Goal: Contribute content: Add original content to the website for others to see

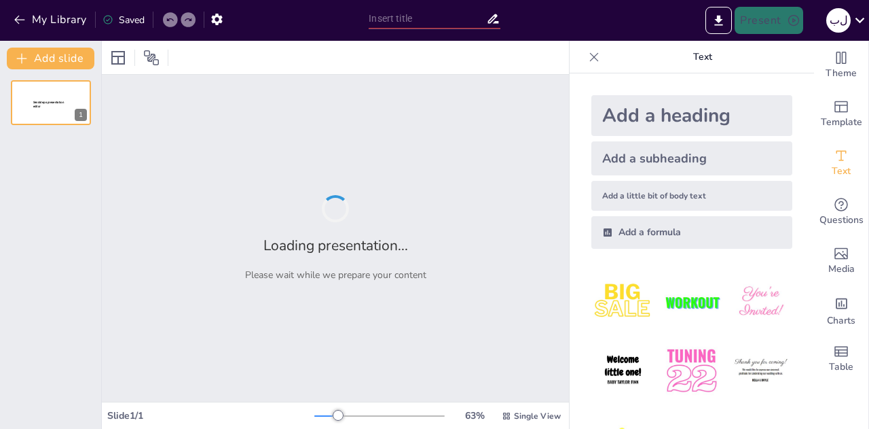
type input "رحلة التعلم: استكشاف استراتيجية المترو"
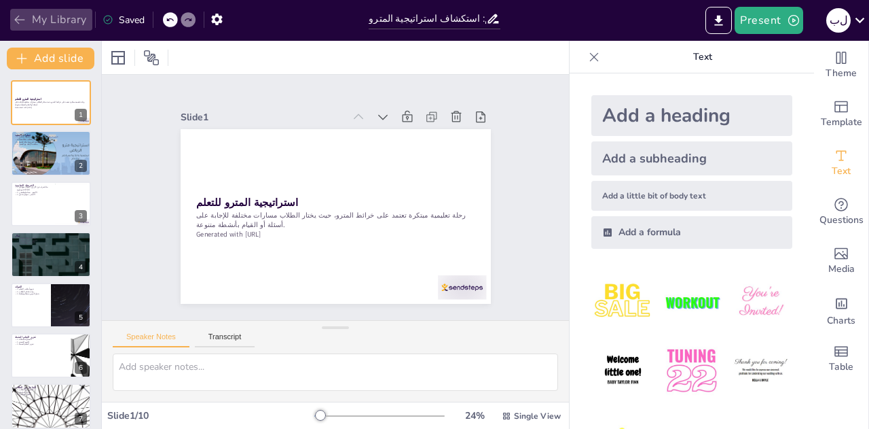
click at [20, 18] on icon "button" at bounding box center [20, 20] width 14 height 14
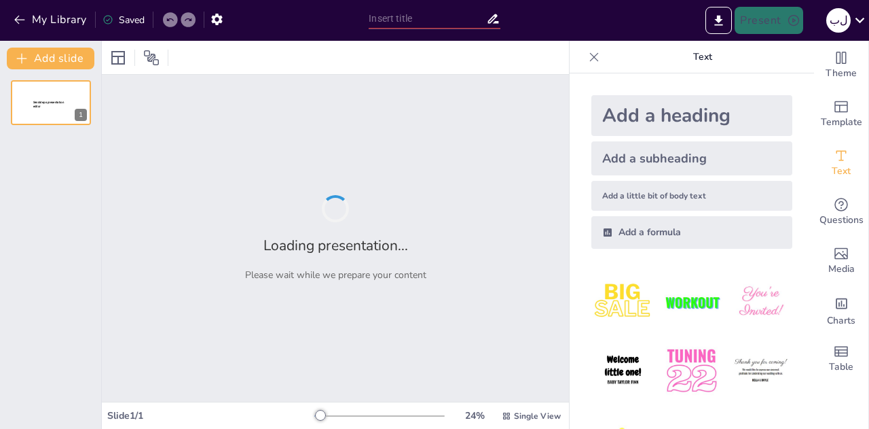
type input "سطح الأرض"
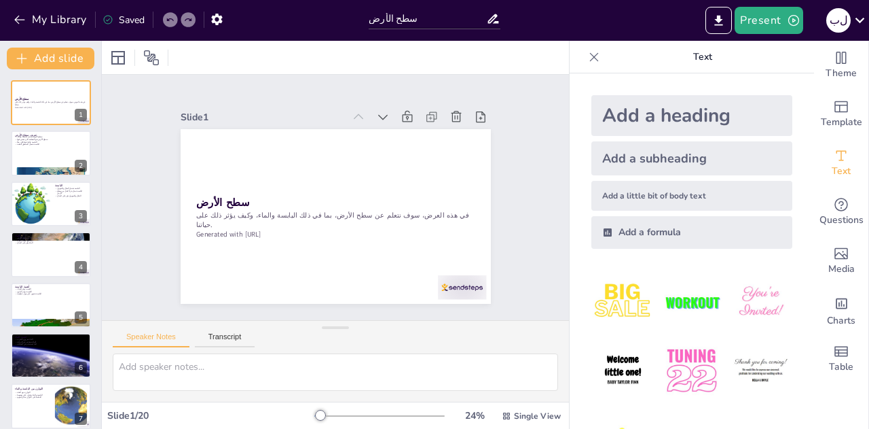
checkbox input "true"
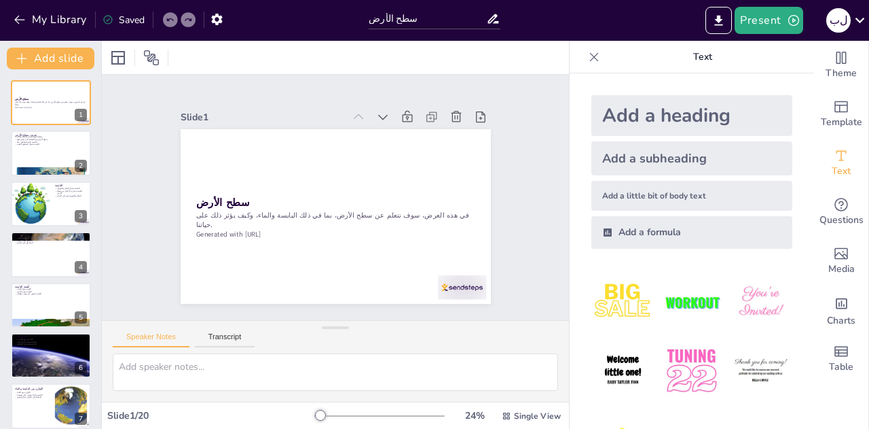
checkbox input "true"
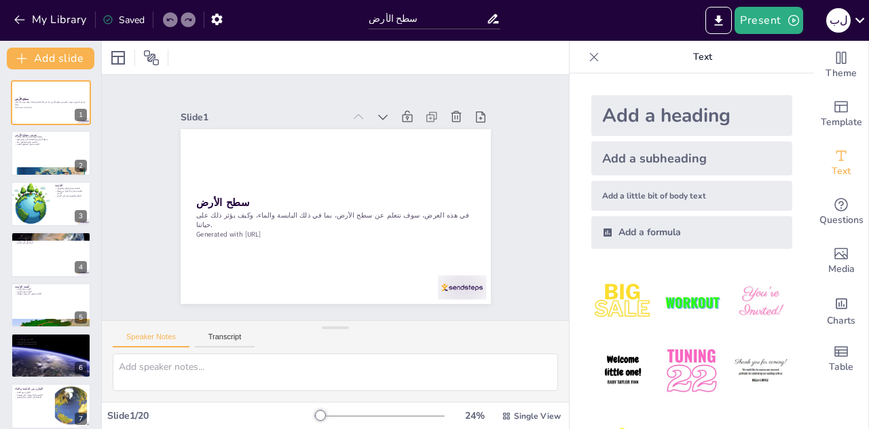
checkbox input "true"
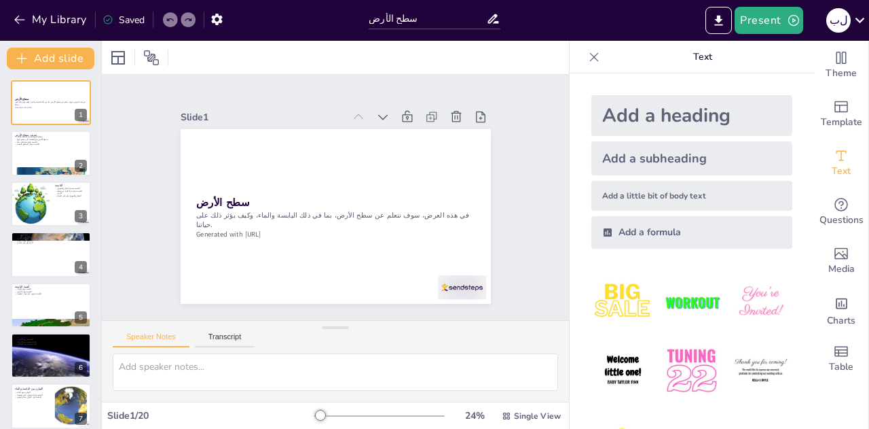
checkbox input "true"
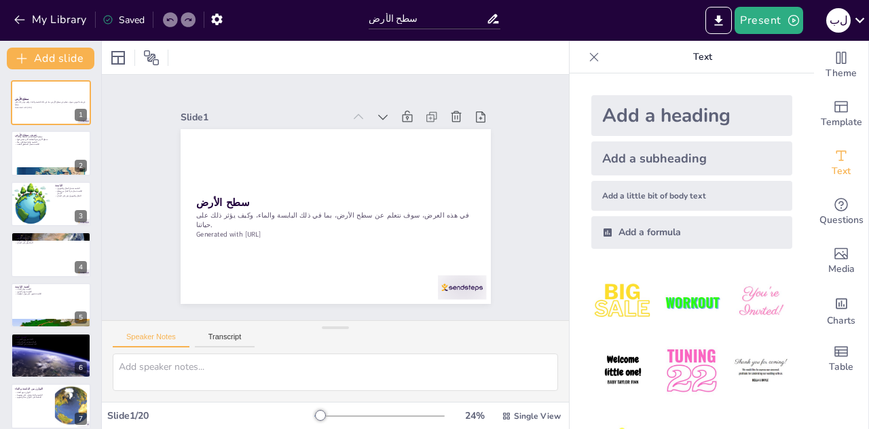
checkbox input "true"
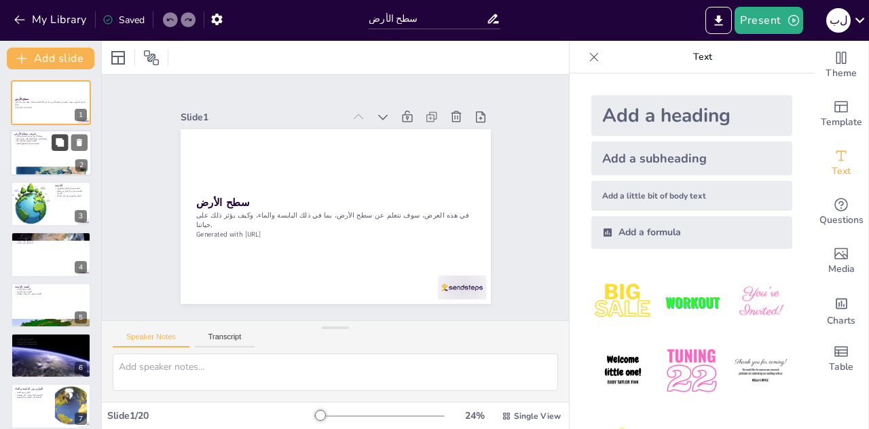
click at [54, 139] on button at bounding box center [60, 142] width 16 height 16
type textarea "تعريف سطح الأرض مهم لأنه يوضح لنا كيف نعيش ونؤثر على البيئة من حولنا. المنطقة ا…"
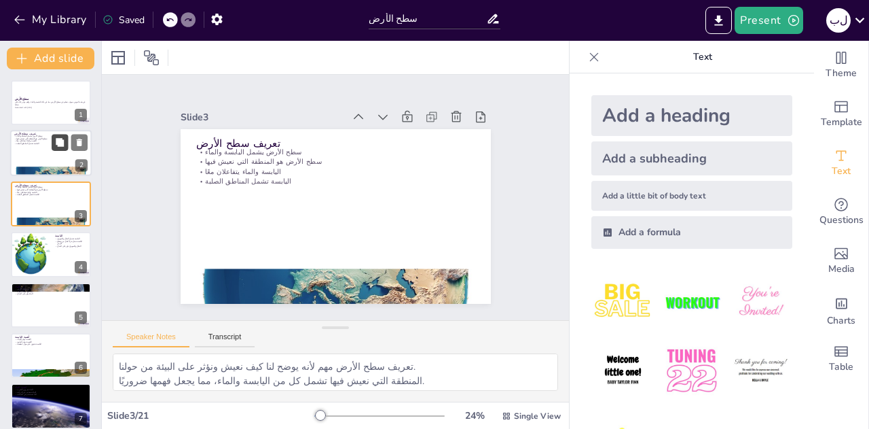
checkbox input "true"
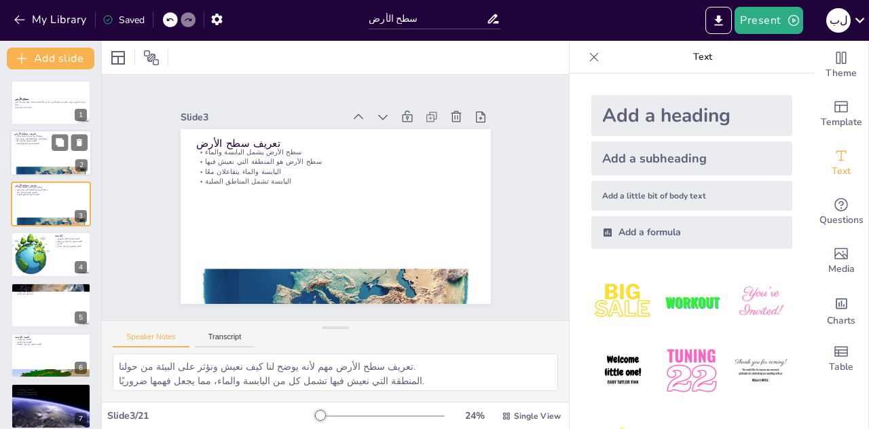
checkbox input "true"
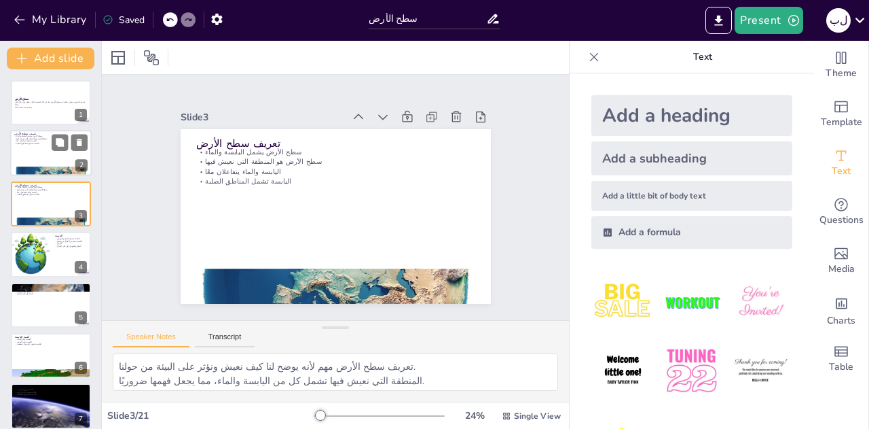
checkbox input "true"
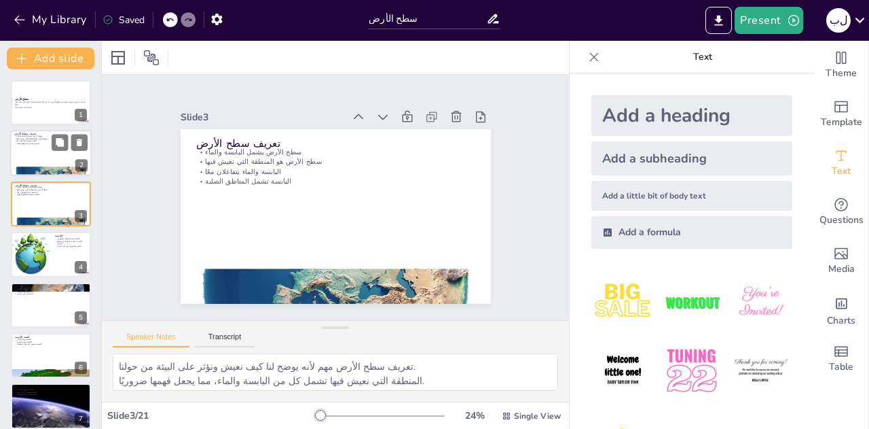
click at [42, 156] on div at bounding box center [51, 153] width 82 height 46
checkbox input "true"
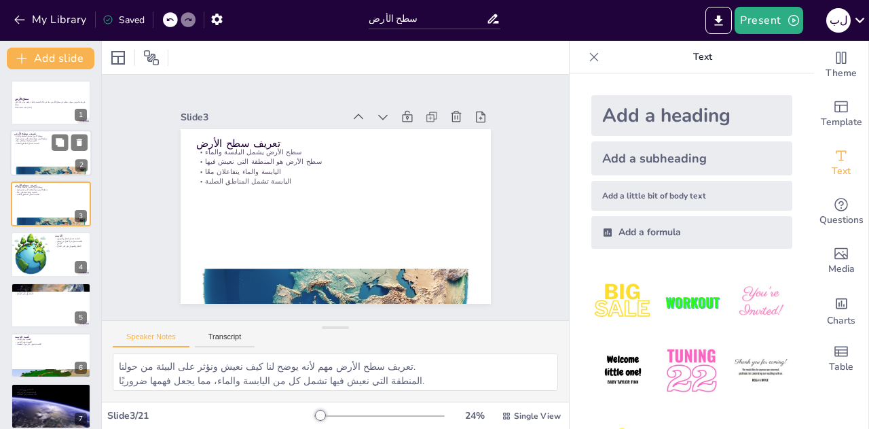
checkbox input "true"
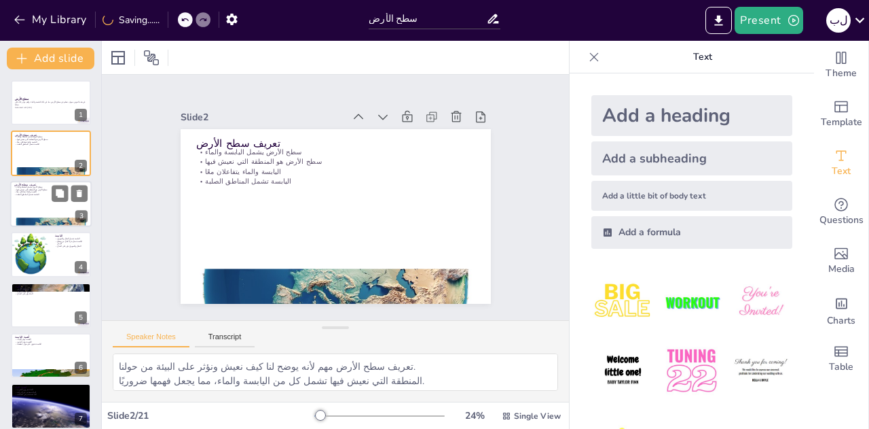
checkbox input "true"
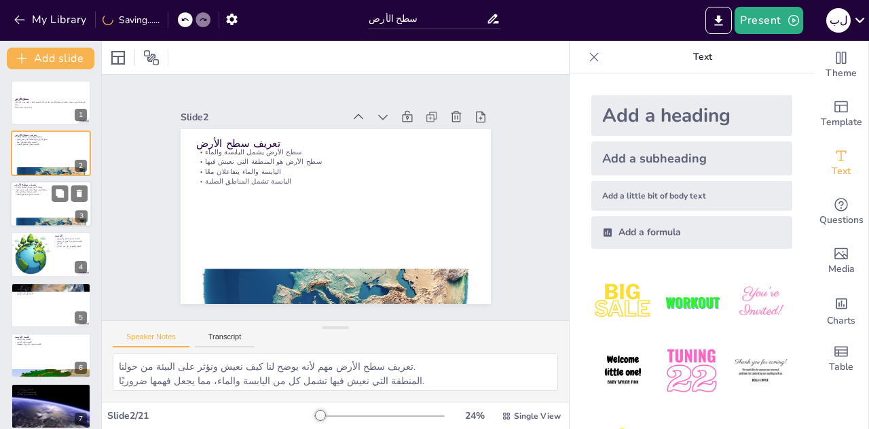
checkbox input "true"
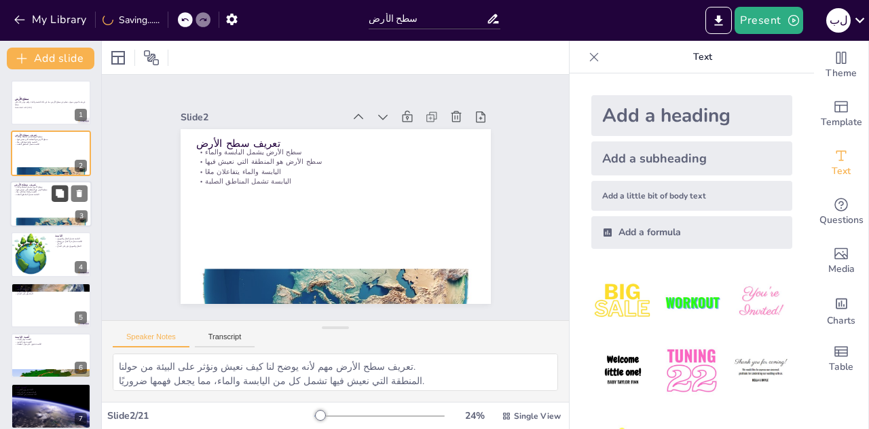
checkbox input "true"
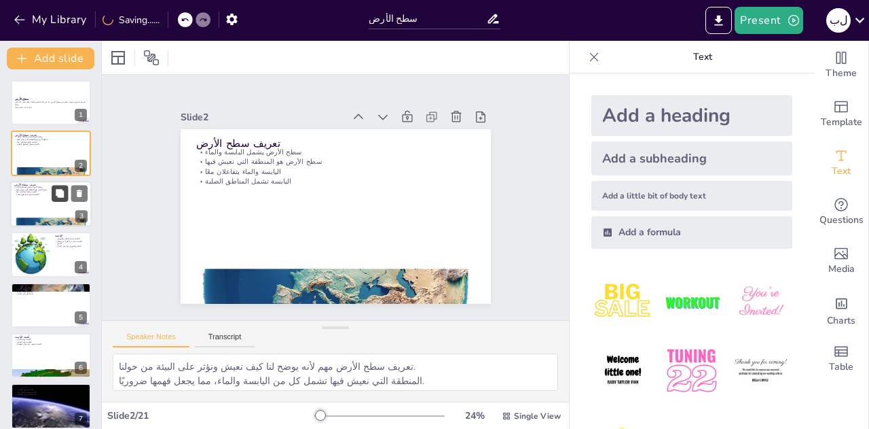
checkbox input "true"
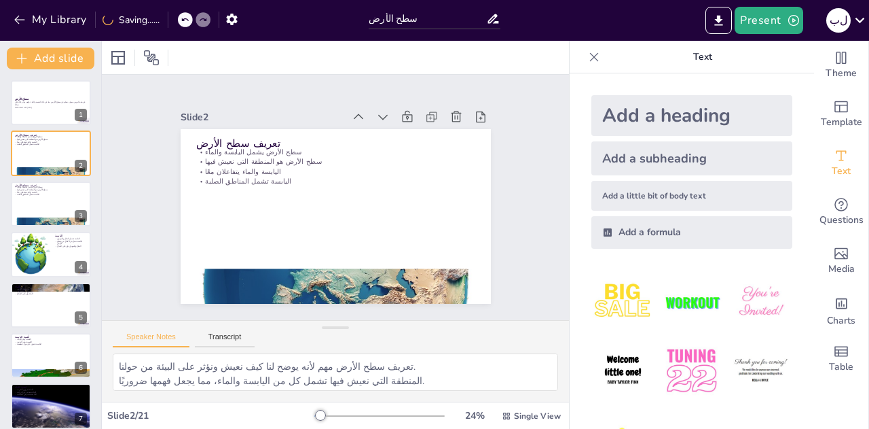
checkbox input "true"
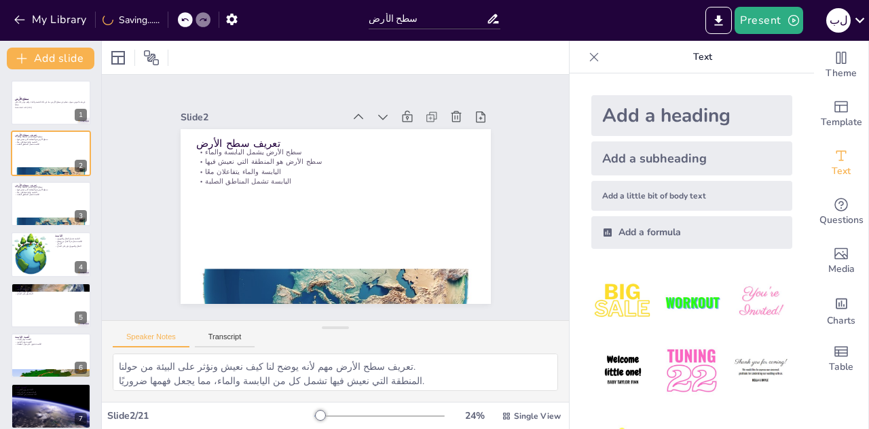
checkbox input "true"
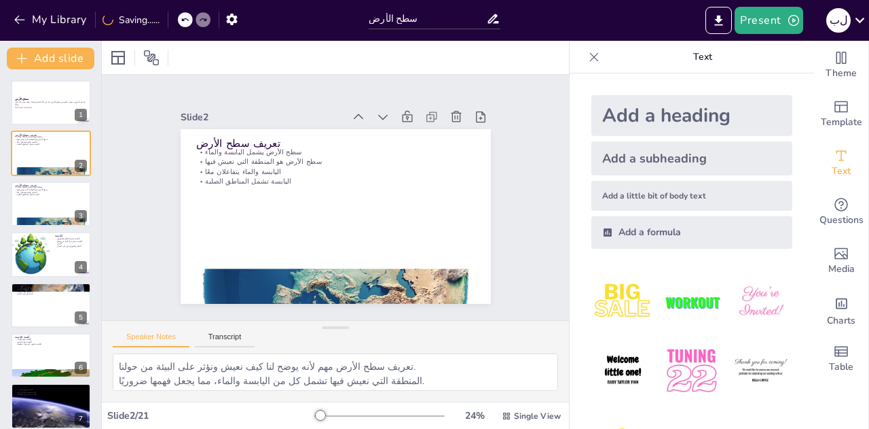
checkbox input "true"
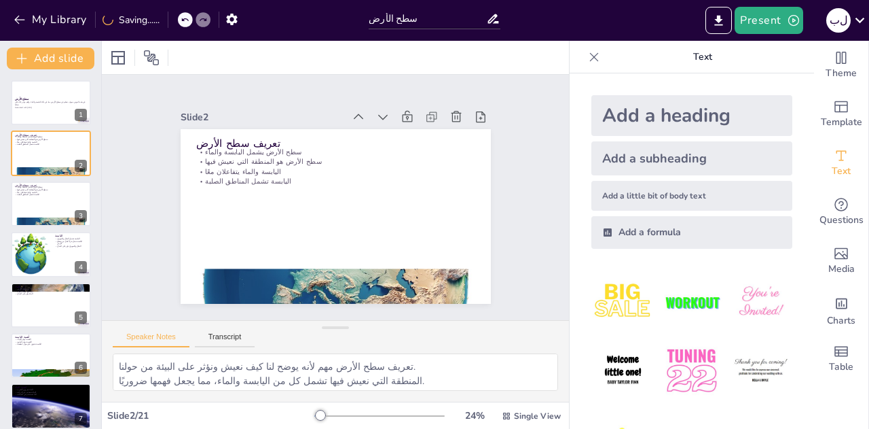
checkbox input "true"
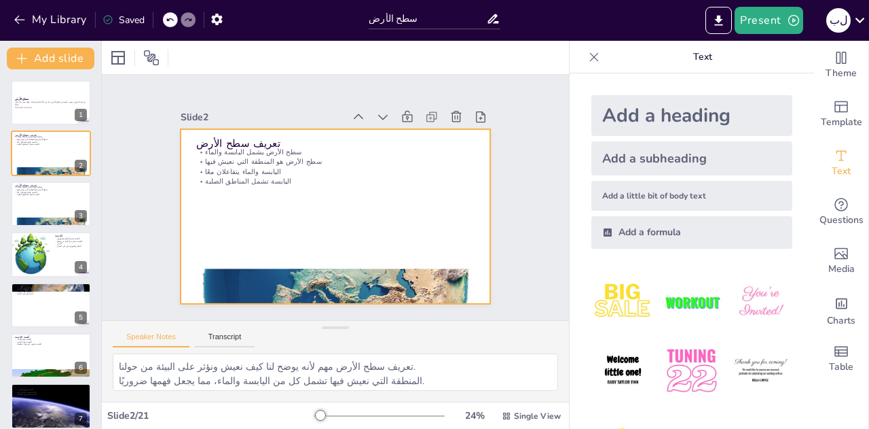
checkbox input "true"
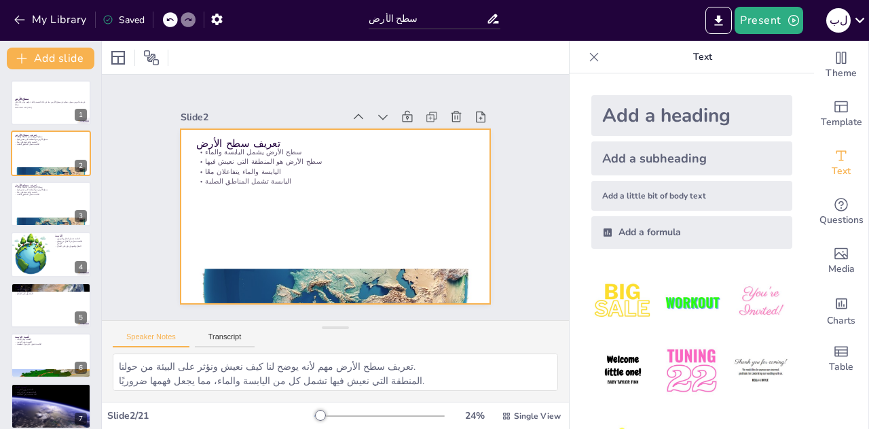
checkbox input "true"
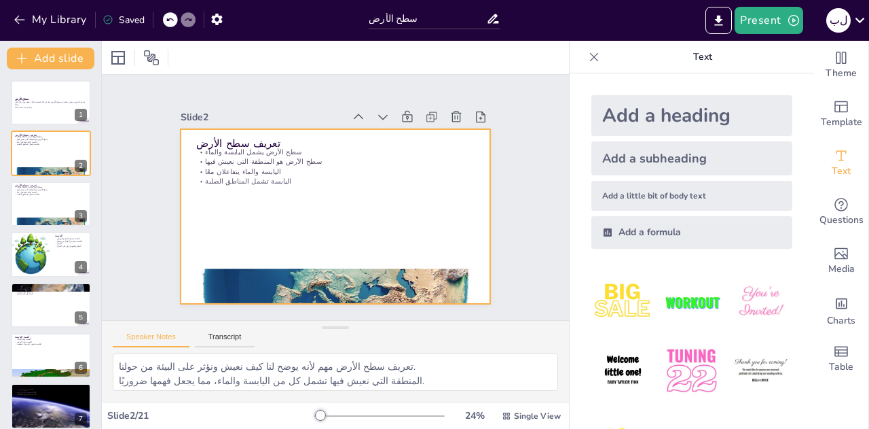
checkbox input "true"
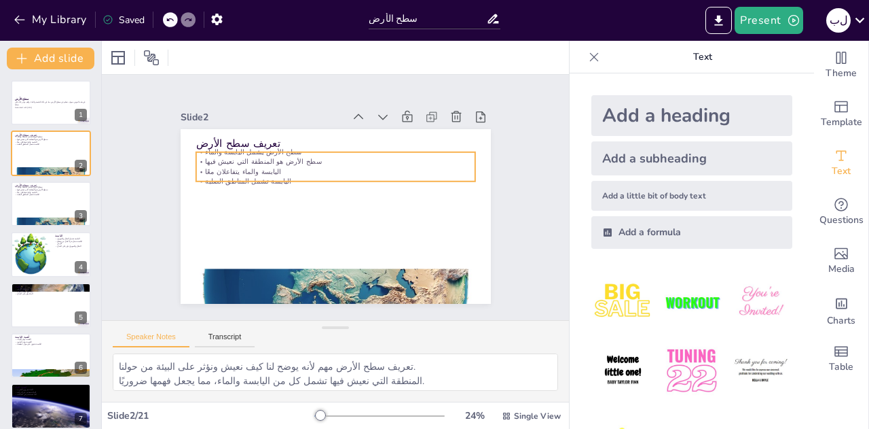
checkbox input "true"
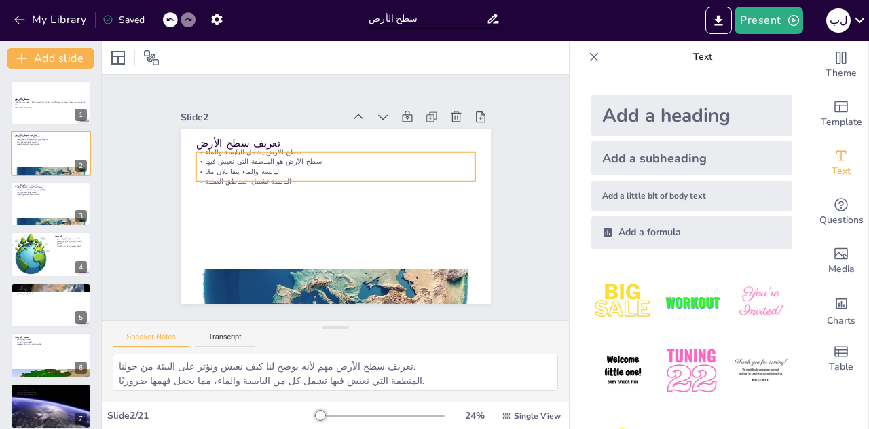
checkbox input "true"
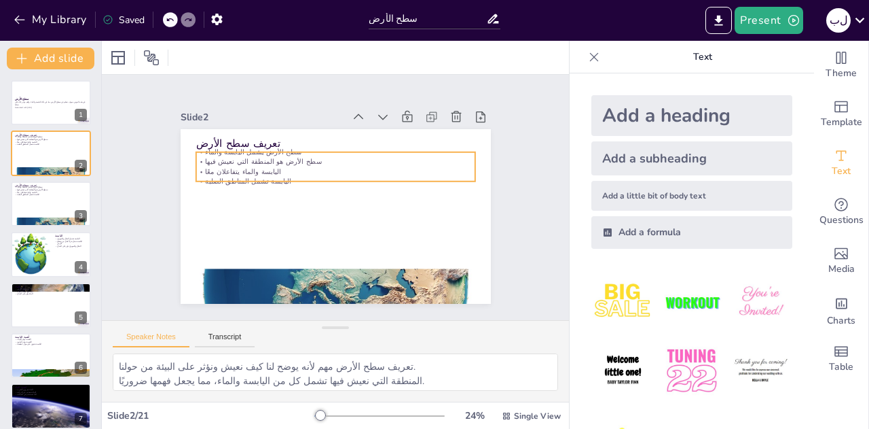
checkbox input "true"
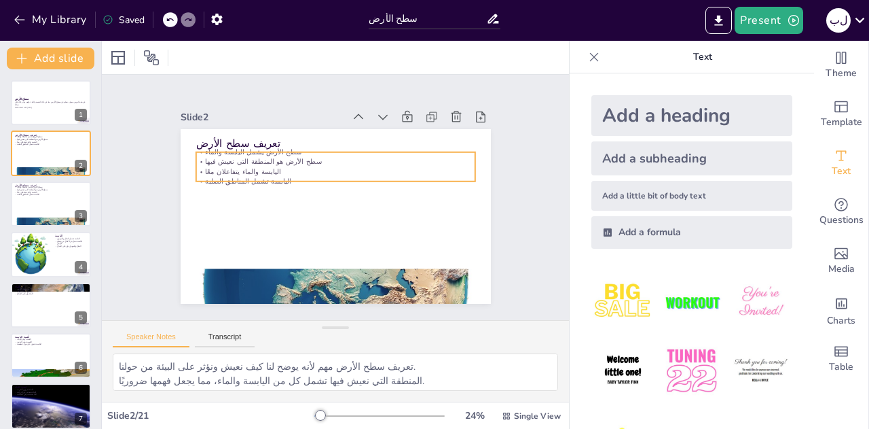
checkbox input "true"
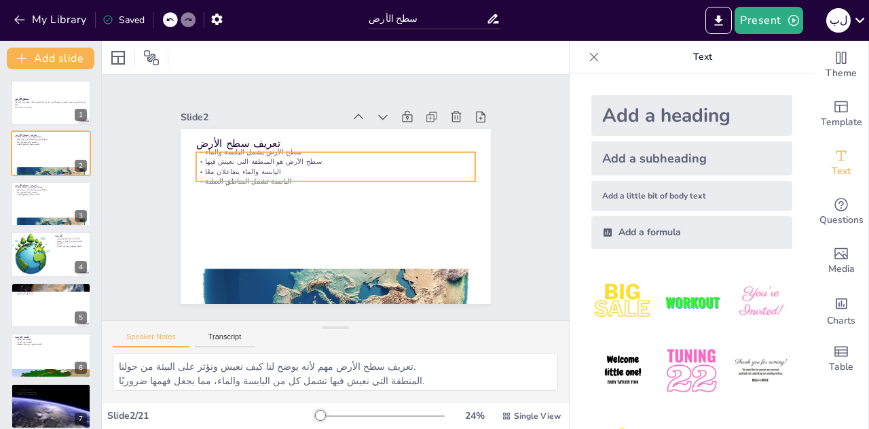
checkbox input "true"
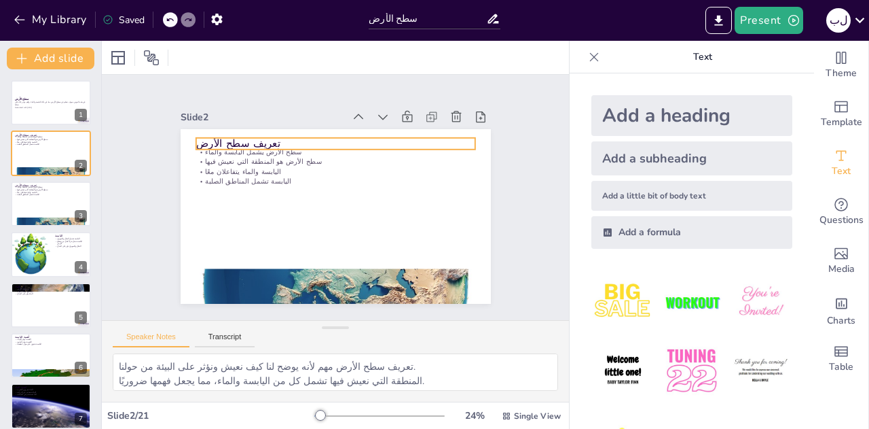
checkbox input "true"
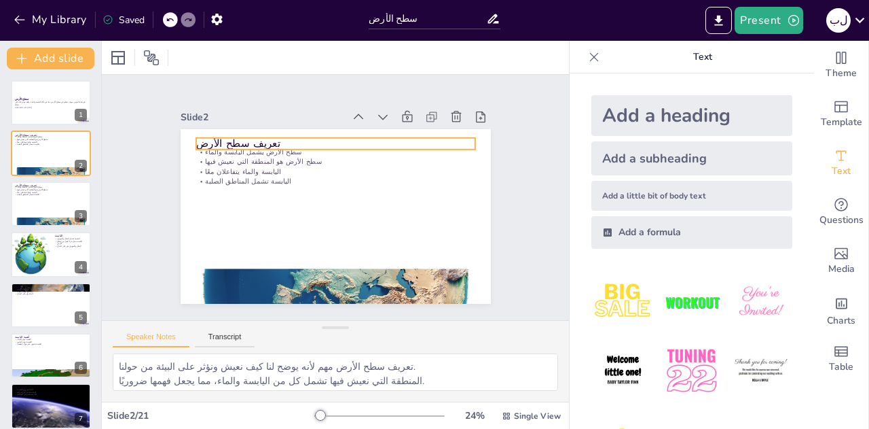
checkbox input "true"
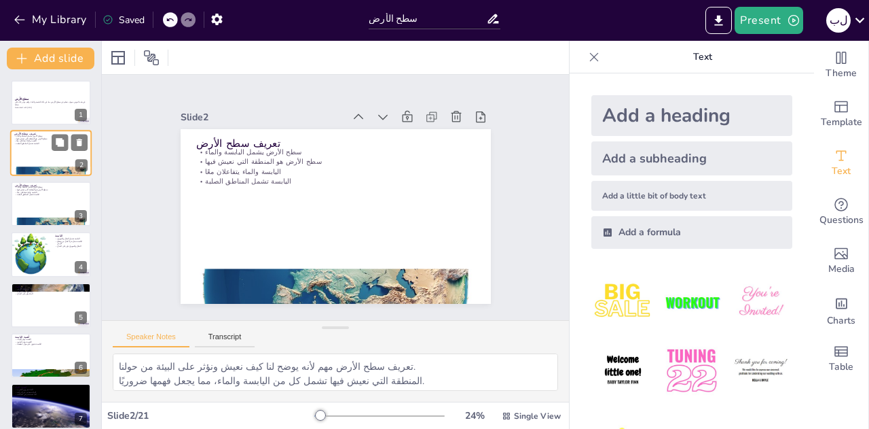
checkbox input "true"
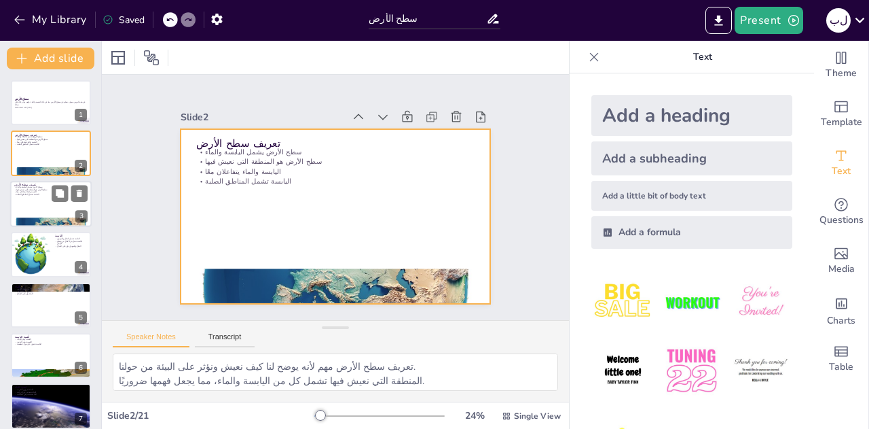
checkbox input "true"
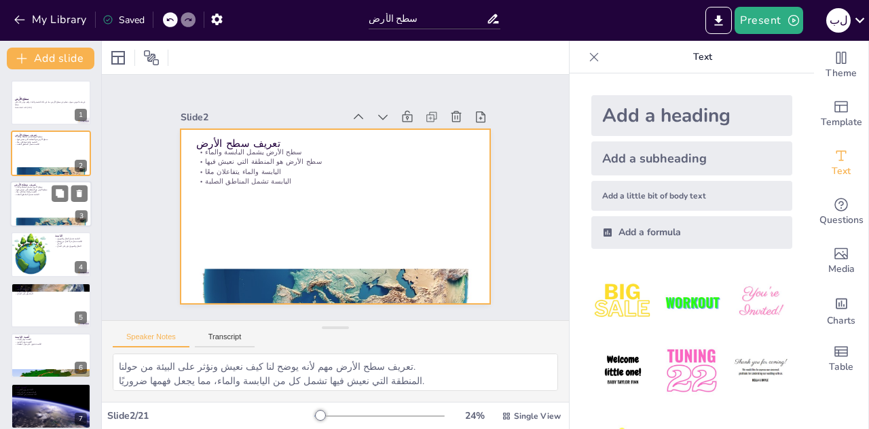
checkbox input "true"
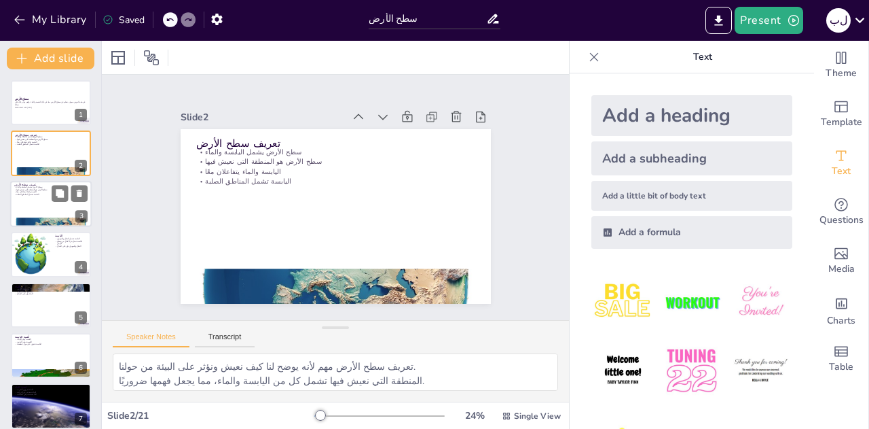
checkbox input "true"
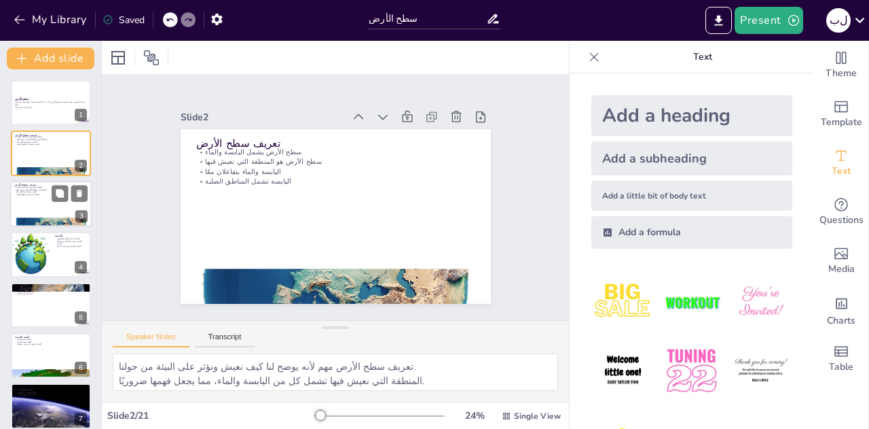
checkbox input "true"
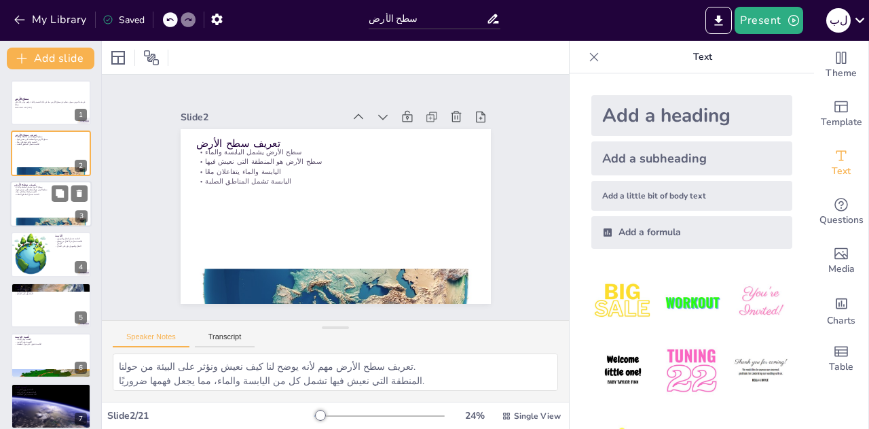
checkbox input "true"
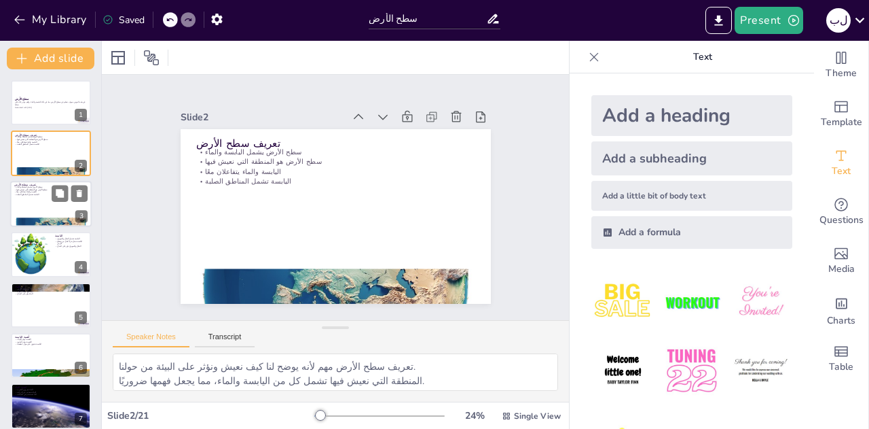
checkbox input "true"
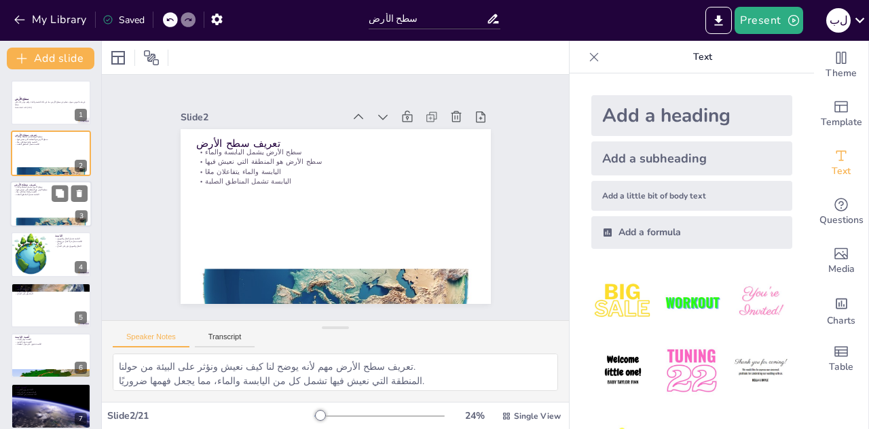
click at [40, 198] on div at bounding box center [51, 204] width 82 height 46
checkbox input "true"
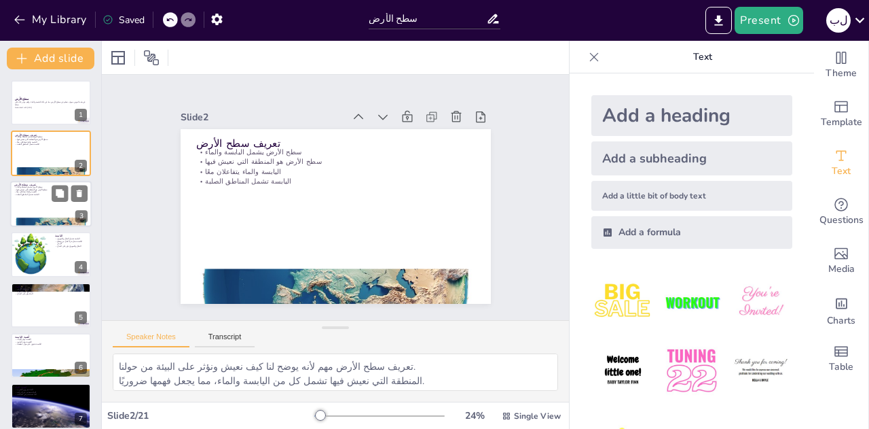
checkbox input "true"
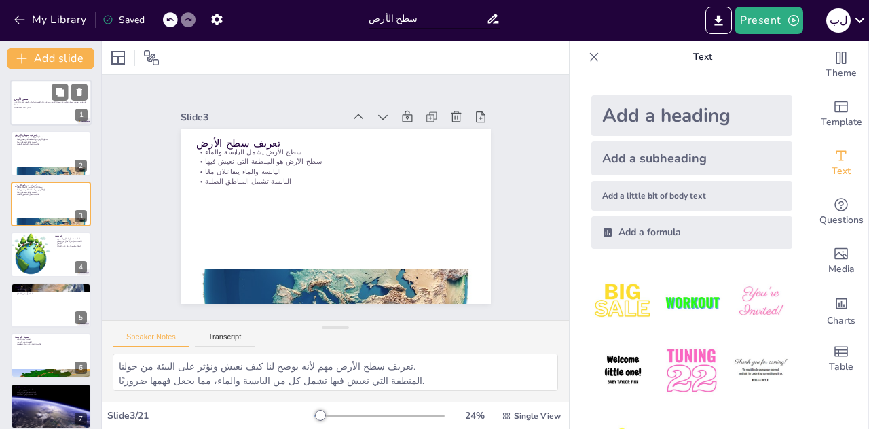
checkbox input "true"
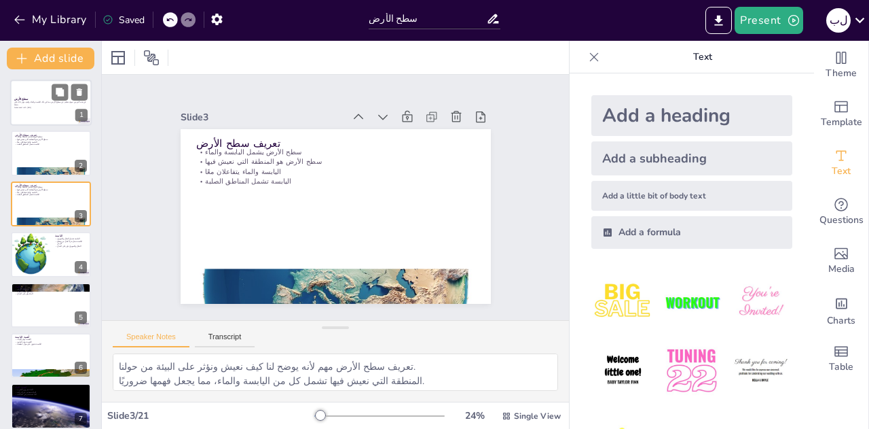
checkbox input "true"
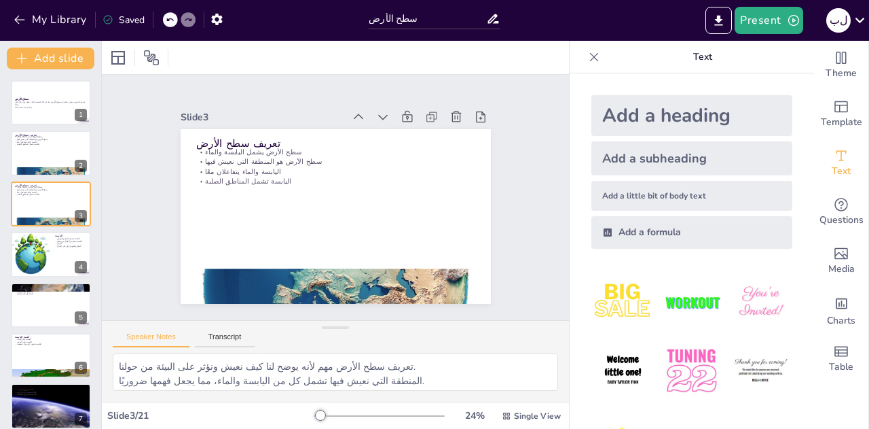
checkbox input "true"
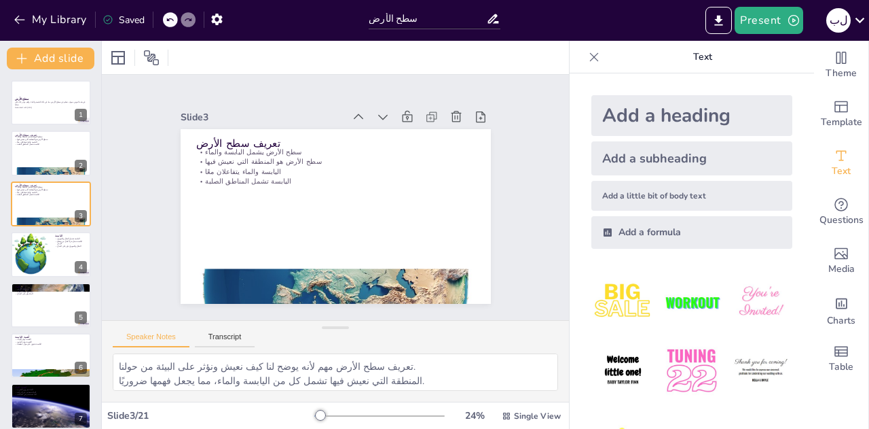
checkbox input "true"
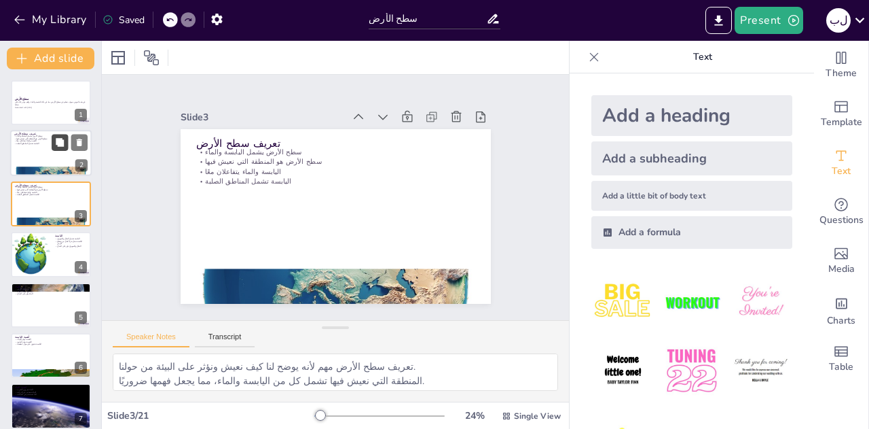
checkbox input "true"
click at [41, 266] on div at bounding box center [30, 254] width 46 height 46
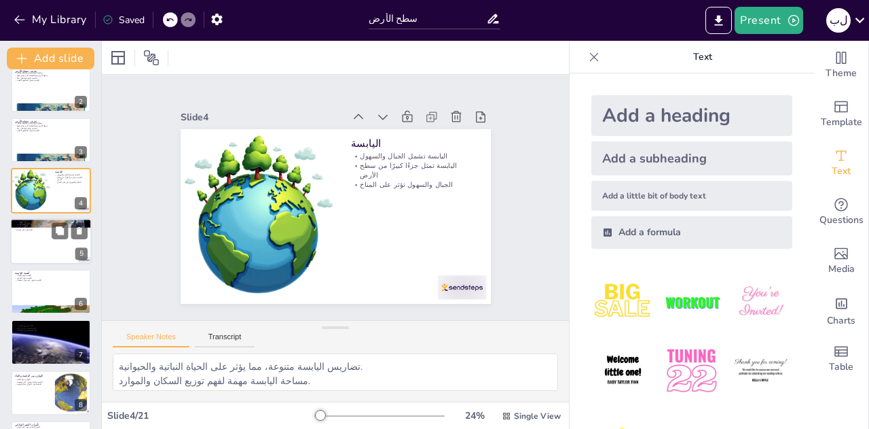
scroll to position [65, 0]
click at [36, 234] on div at bounding box center [51, 240] width 82 height 46
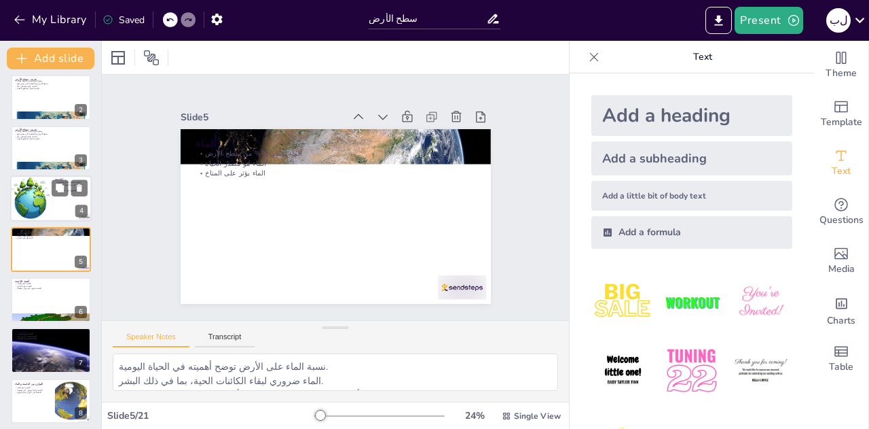
click at [35, 205] on div at bounding box center [30, 198] width 46 height 46
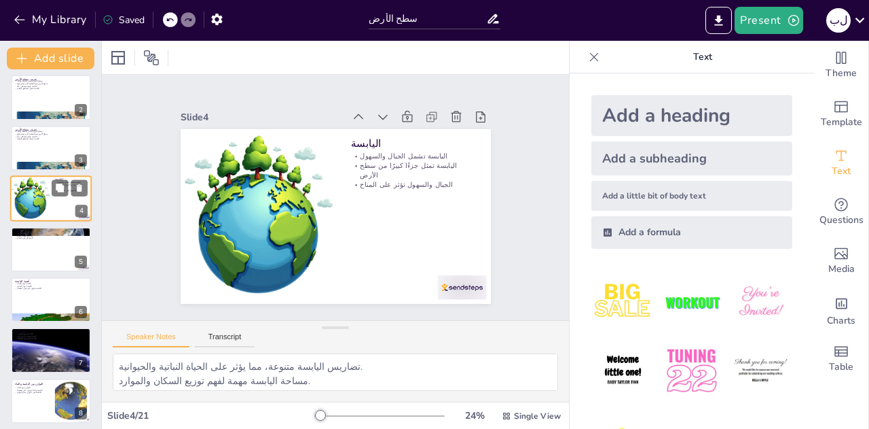
scroll to position [5, 0]
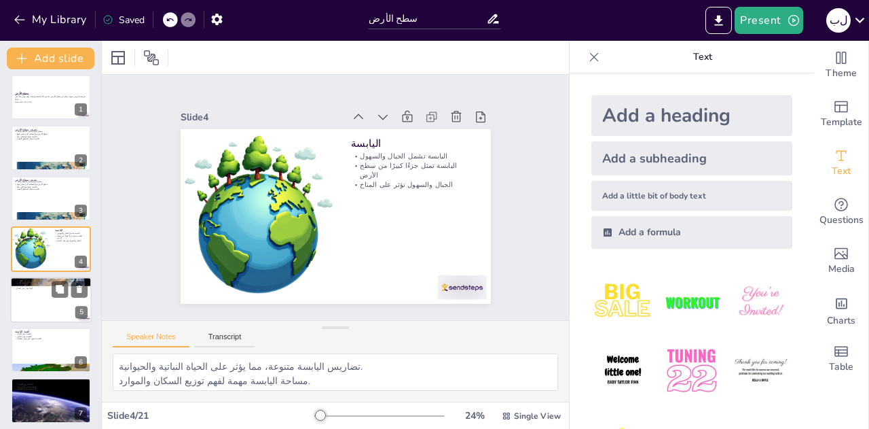
click at [37, 297] on div at bounding box center [51, 299] width 82 height 46
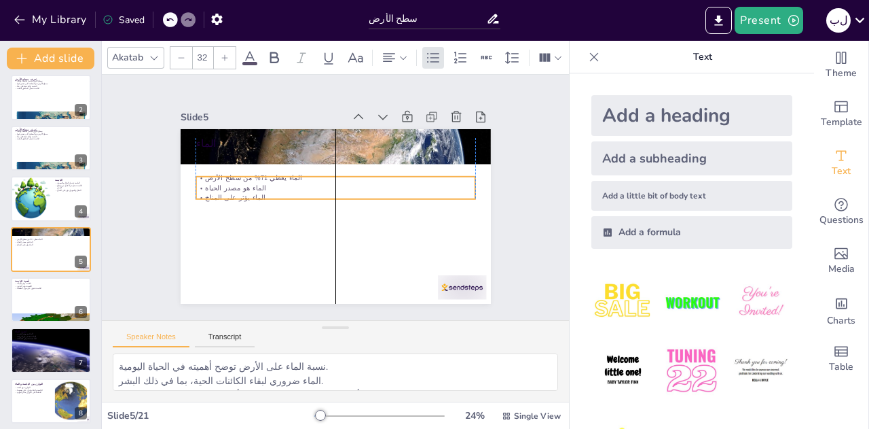
drag, startPoint x: 246, startPoint y: 147, endPoint x: 247, endPoint y: 173, distance: 25.8
click at [247, 173] on p "الماء يغطي 71% من سطح الأرض" at bounding box center [337, 178] width 278 height 39
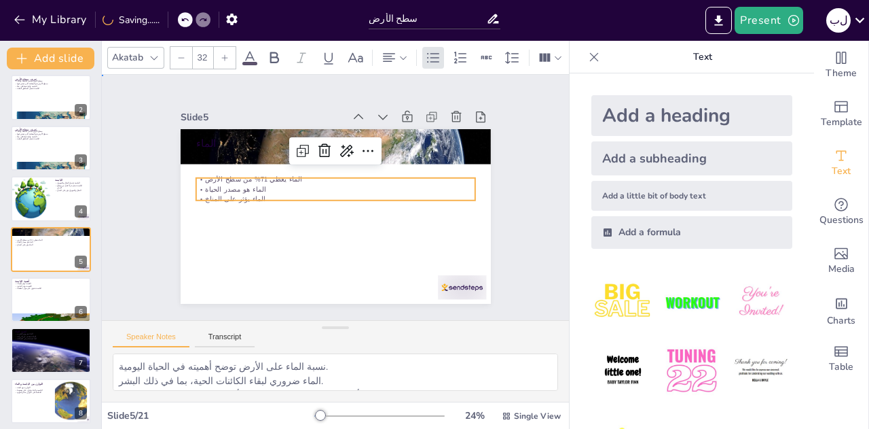
click at [143, 225] on div "Slide 1 سطح الأرض في هذه العرض، سوف نتعلم عن سطح الأرض، بما في ذلك اليابسة والم…" at bounding box center [336, 197] width 386 height 213
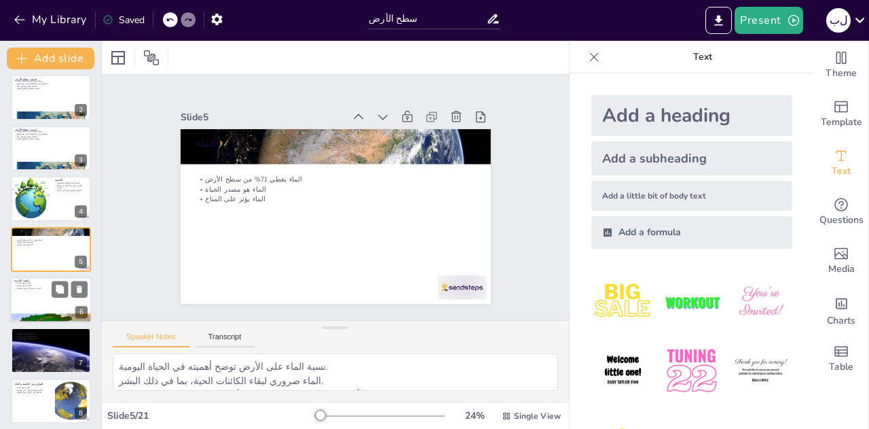
click at [37, 295] on div at bounding box center [51, 299] width 82 height 46
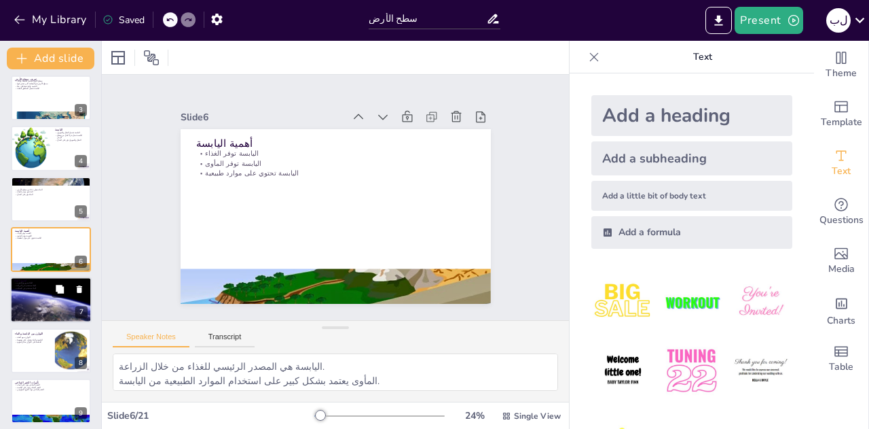
click at [34, 297] on div at bounding box center [51, 299] width 82 height 51
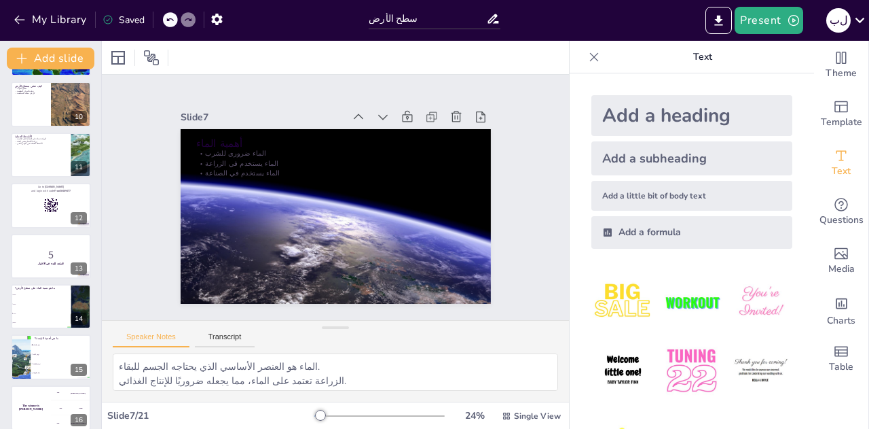
scroll to position [452, 0]
